Goal: Transaction & Acquisition: Purchase product/service

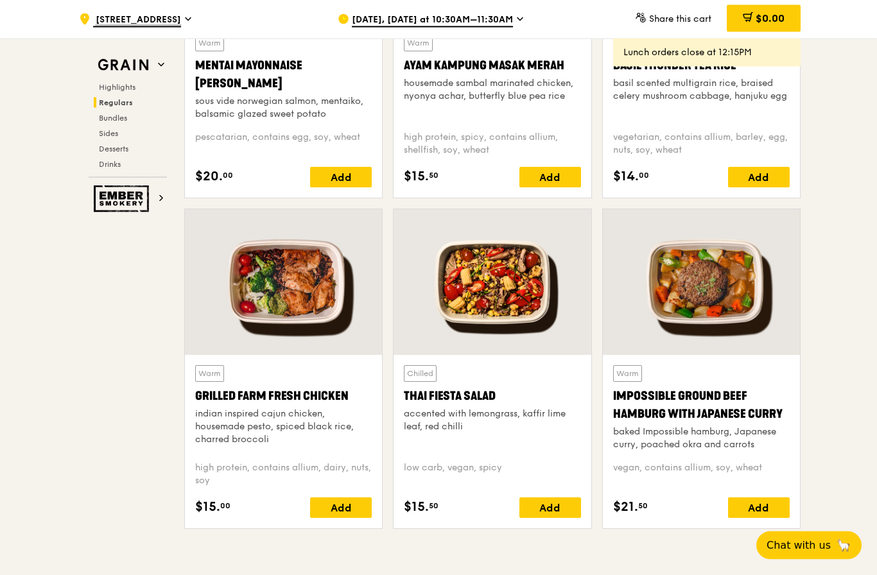
scroll to position [1345, 0]
click at [522, 398] on div "Thai Fiesta Salad" at bounding box center [492, 396] width 177 height 18
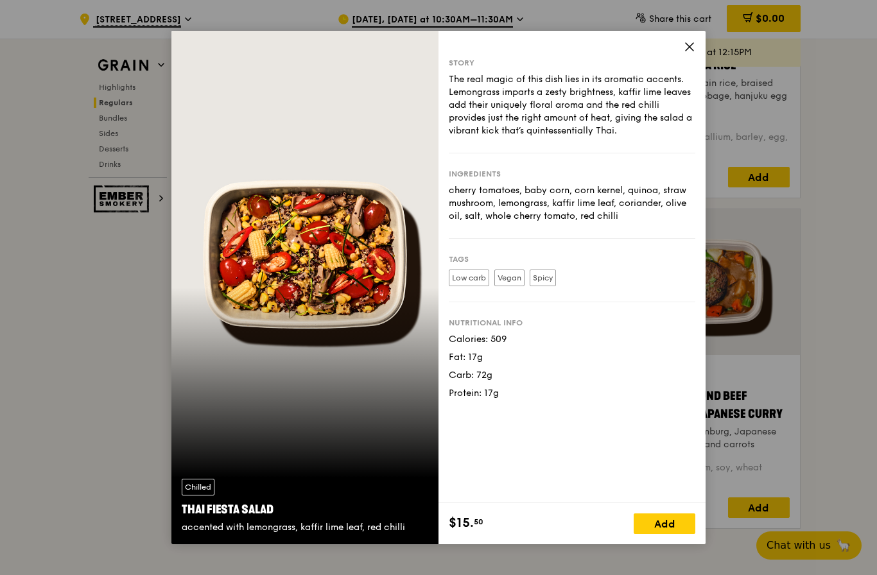
click at [695, 53] on icon at bounding box center [690, 47] width 12 height 12
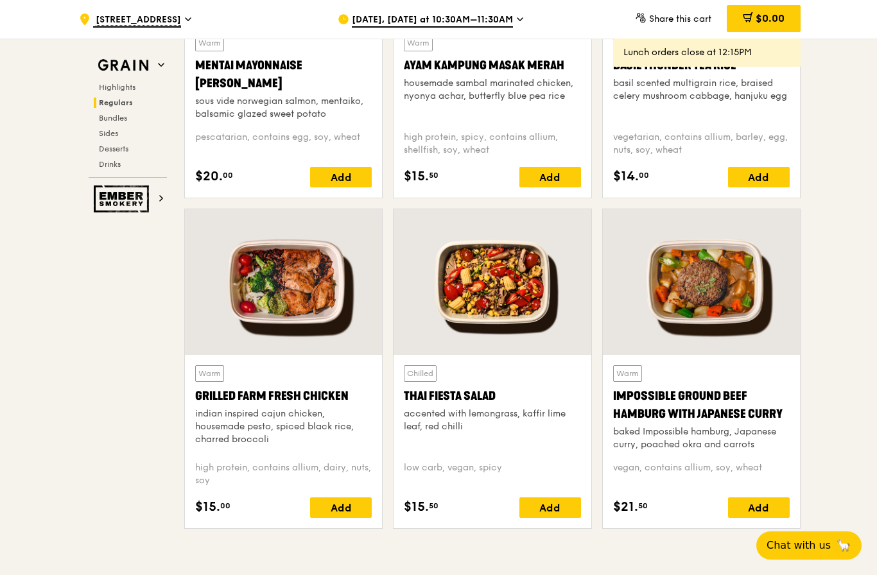
click at [768, 402] on div "Impossible Ground Beef Hamburg with Japanese Curry" at bounding box center [701, 405] width 177 height 36
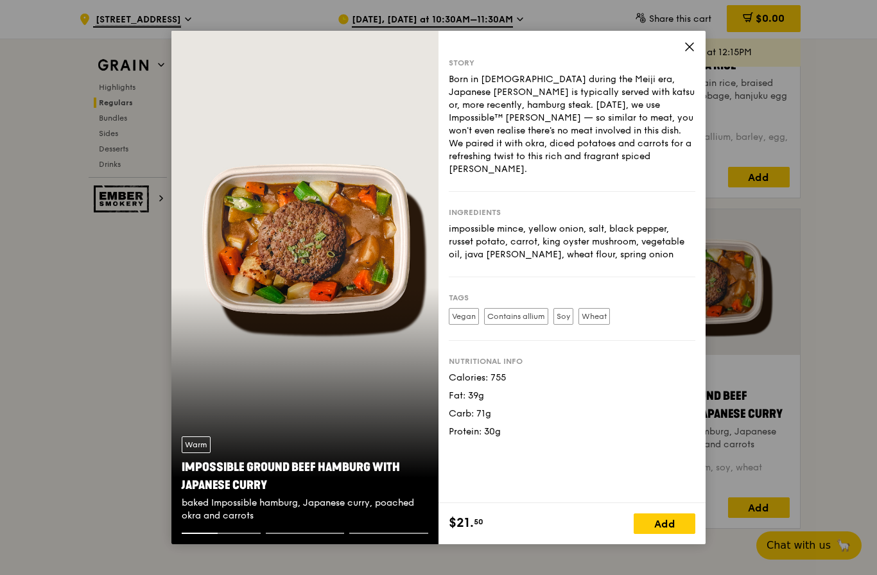
click at [693, 62] on div "Story Born in [DEMOGRAPHIC_DATA] during the Meiji era, Japanese [PERSON_NAME] i…" at bounding box center [571, 267] width 267 height 472
click at [689, 53] on icon at bounding box center [690, 47] width 12 height 12
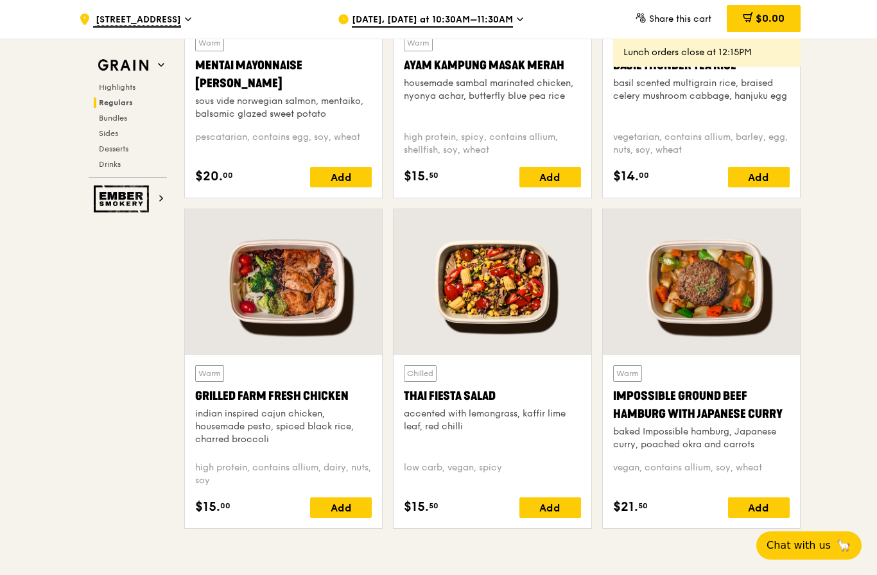
click at [347, 438] on div "indian inspired cajun chicken, housemade pesto, spiced black rice, charred broc…" at bounding box center [283, 427] width 177 height 39
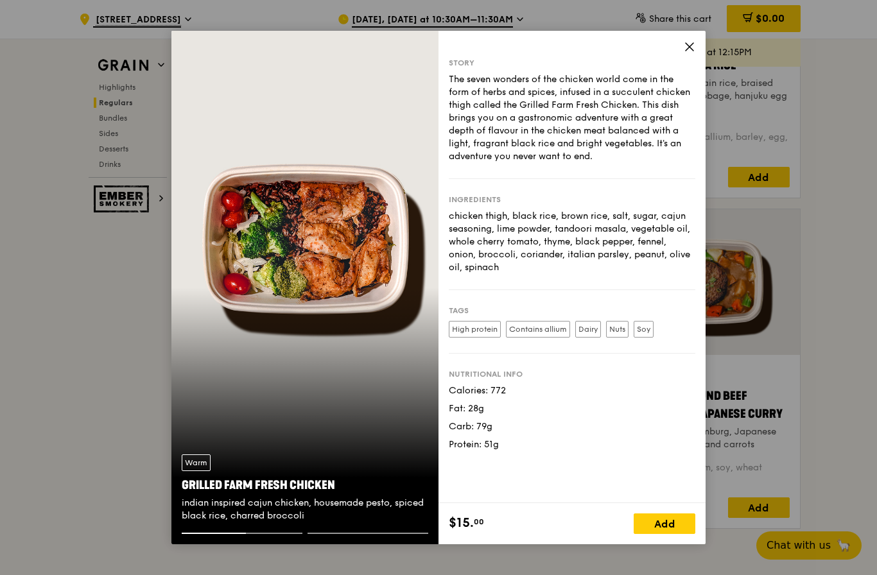
click at [695, 65] on div "Story The seven wonders of the chicken world come in the form of herbs and spic…" at bounding box center [571, 267] width 267 height 472
click at [701, 66] on div "Story The seven wonders of the chicken world come in the form of herbs and spic…" at bounding box center [571, 267] width 267 height 472
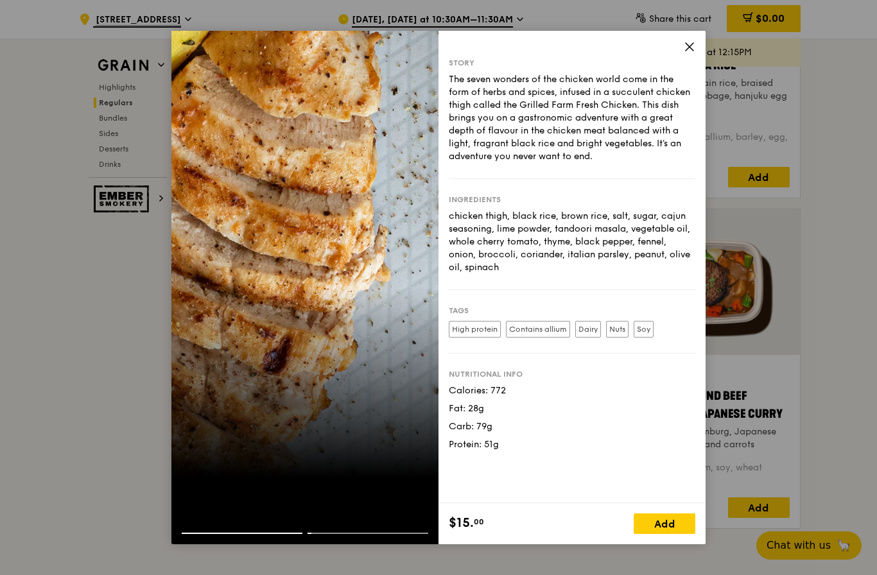
click at [695, 53] on icon at bounding box center [690, 47] width 12 height 12
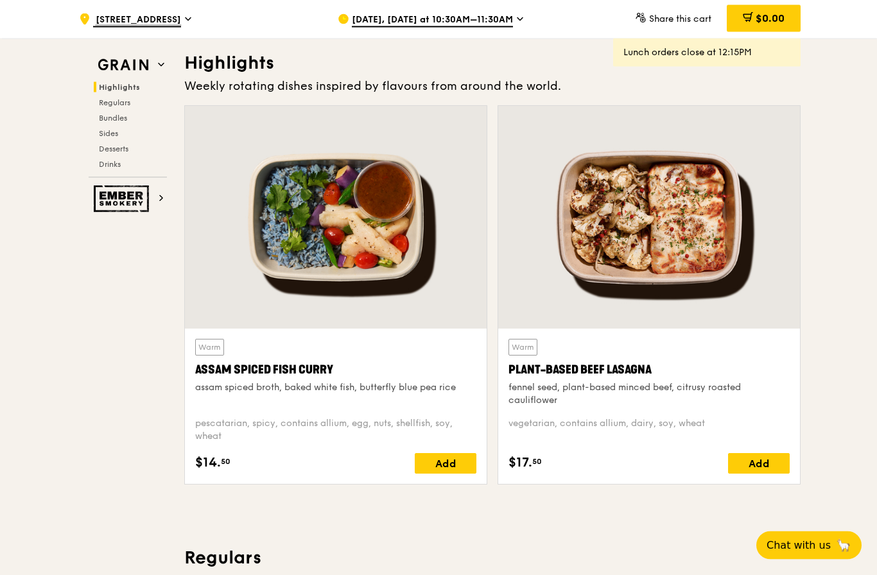
scroll to position [160, 0]
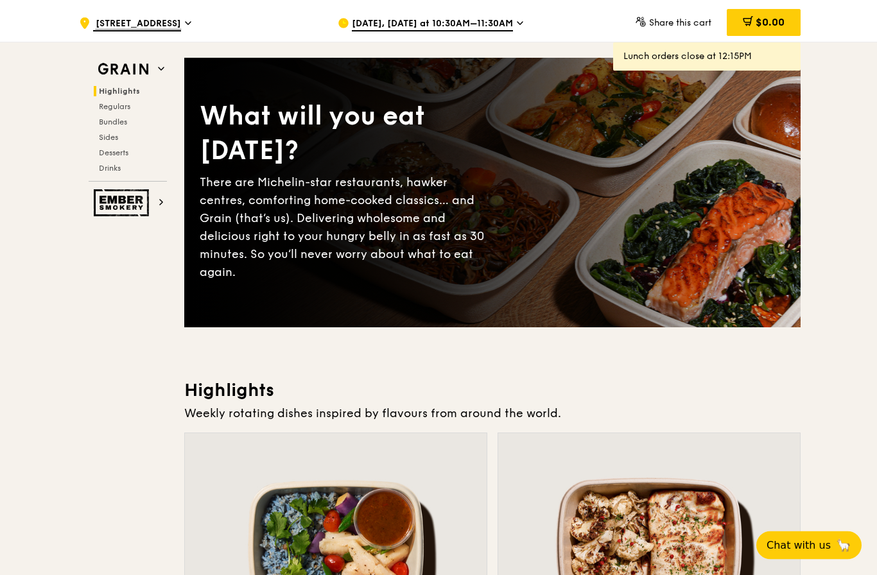
click at [769, 283] on div "What will you eat [DATE]? There are Michelin-star restaurants, hawker centres, …" at bounding box center [492, 193] width 616 height 218
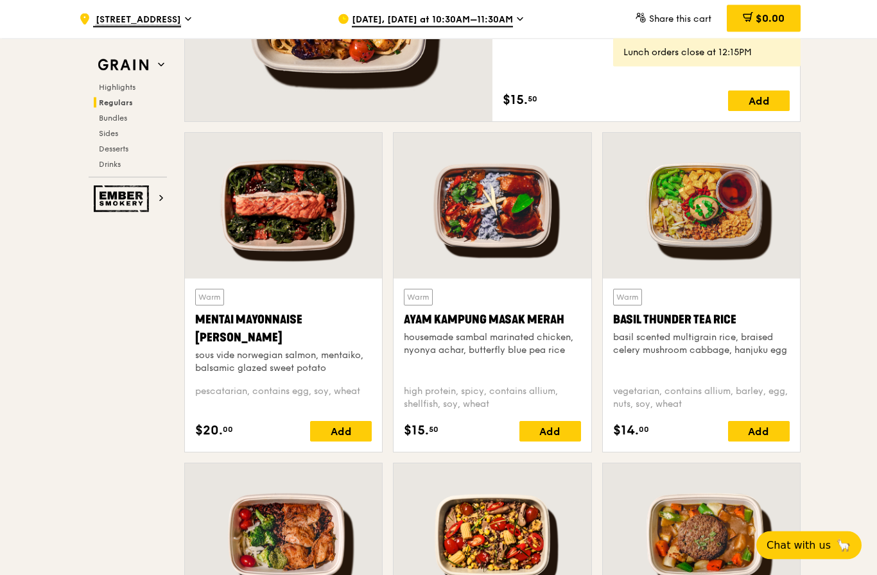
click at [329, 241] on div at bounding box center [283, 207] width 197 height 146
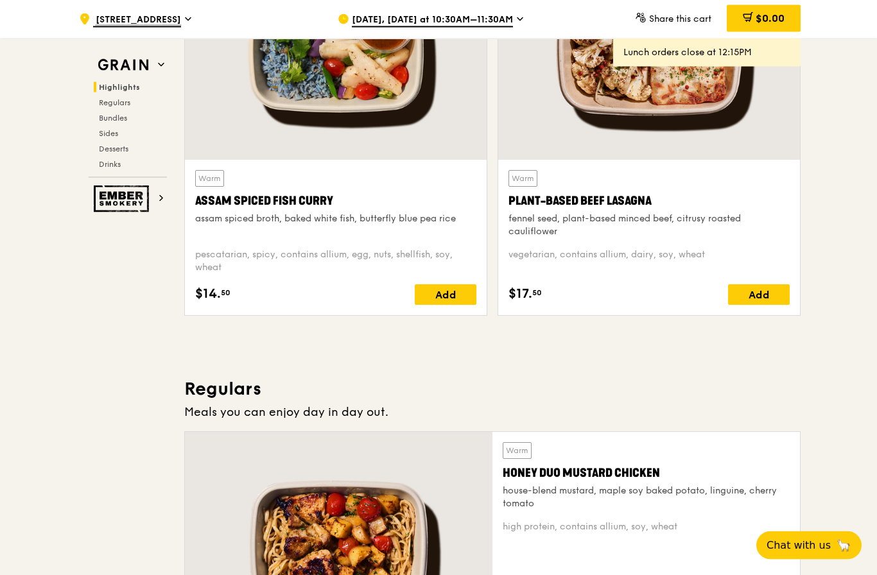
scroll to position [549, 0]
